Goal: Task Accomplishment & Management: Use online tool/utility

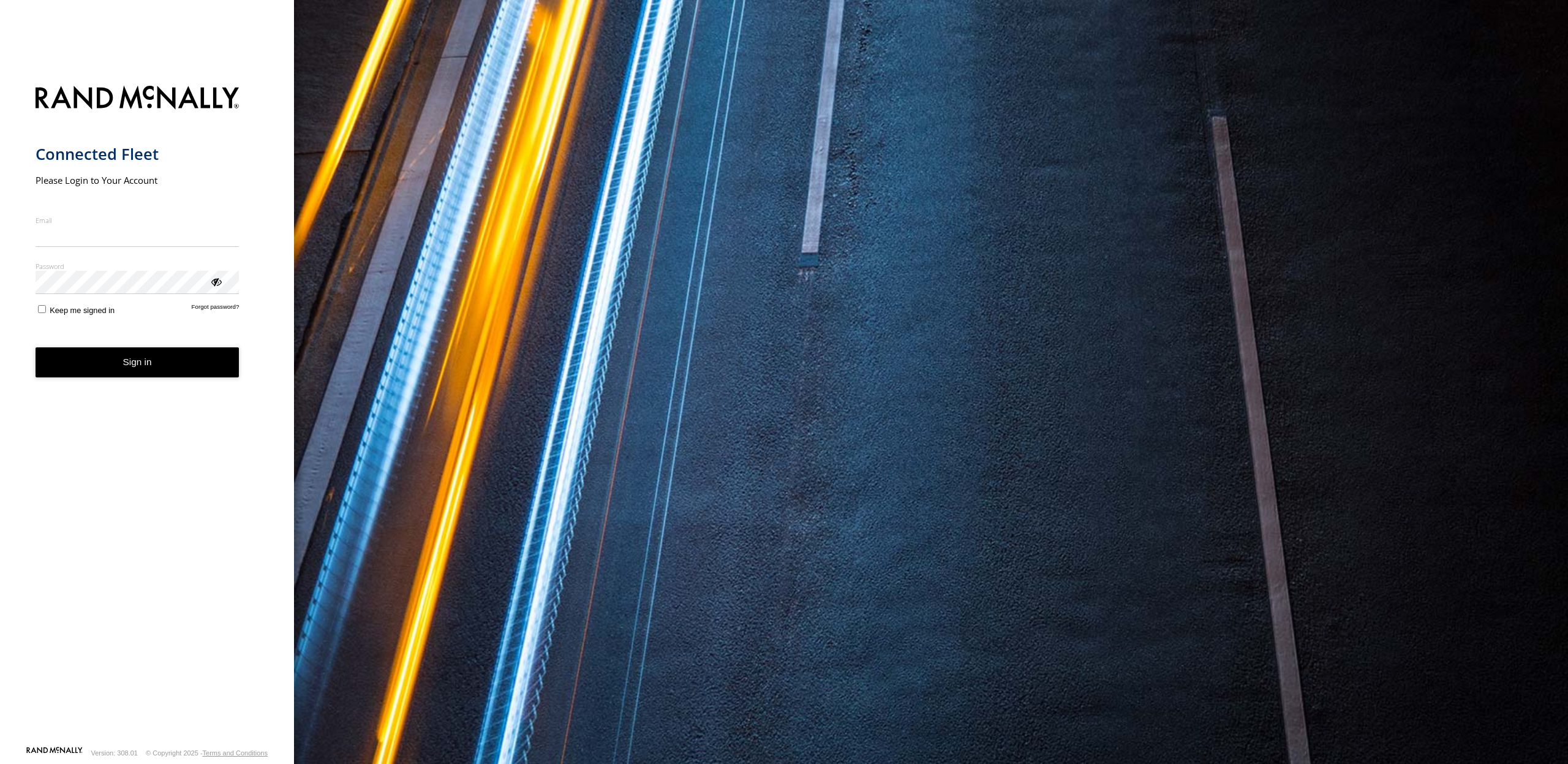
type input "**********"
click at [161, 367] on button "Sign in" at bounding box center [137, 363] width 204 height 30
click at [161, 367] on button "Sign in" at bounding box center [137, 363] width 204 height 30
click at [152, 363] on button "Sign in" at bounding box center [137, 363] width 204 height 30
